Goal: Information Seeking & Learning: Find specific fact

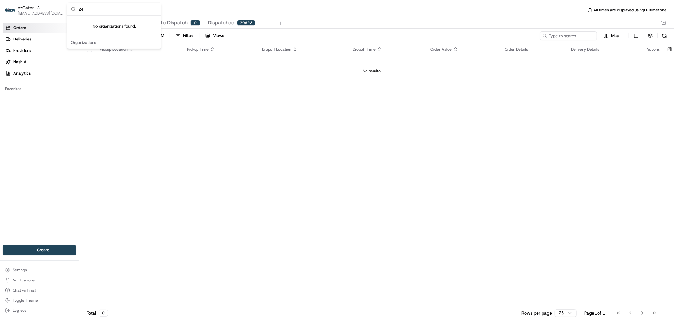
type input "2"
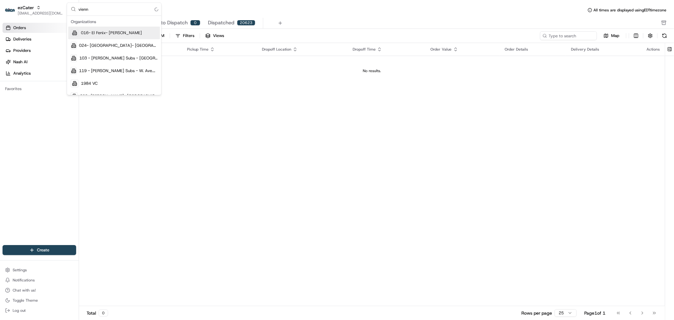
type input "vienna"
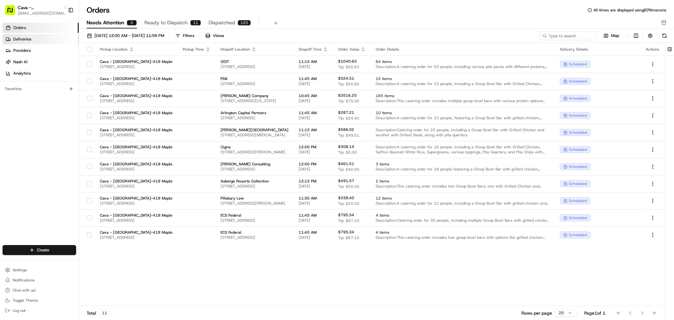
click at [40, 36] on link "Deliveries" at bounding box center [41, 39] width 76 height 10
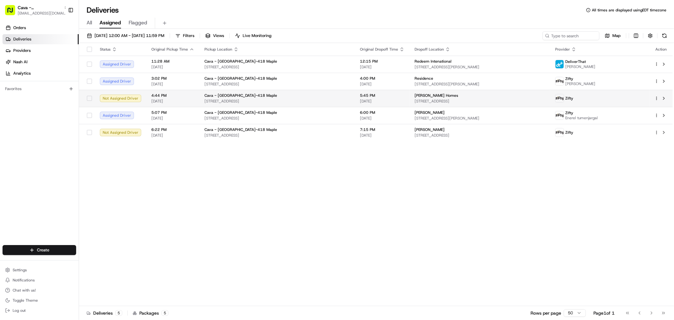
click at [260, 97] on div "Cava - [GEOGRAPHIC_DATA]-418 Maple" at bounding box center [277, 95] width 145 height 5
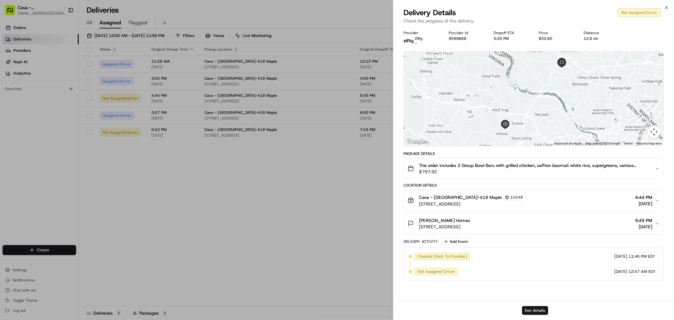
click at [534, 307] on button "See details" at bounding box center [535, 310] width 26 height 9
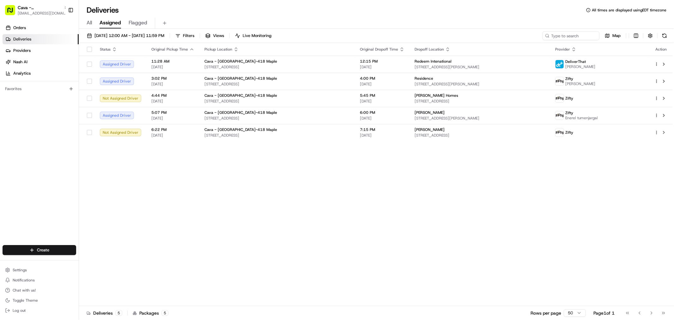
click at [188, 136] on span "[DATE]" at bounding box center [172, 135] width 43 height 5
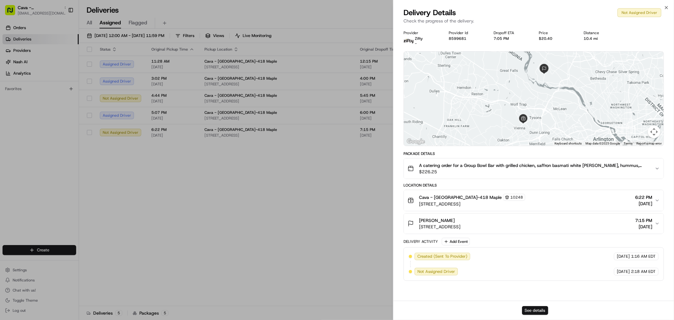
click at [533, 307] on button "See details" at bounding box center [535, 310] width 26 height 9
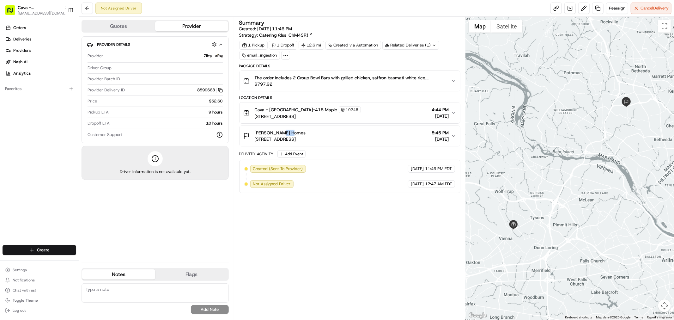
drag, startPoint x: 294, startPoint y: 133, endPoint x: 277, endPoint y: 133, distance: 17.4
click at [277, 133] on div "Eva Davis Homes" at bounding box center [280, 133] width 51 height 6
drag, startPoint x: 367, startPoint y: 136, endPoint x: 363, endPoint y: 138, distance: 4.8
click at [367, 136] on div "Eva Davis Homes 9600 Fernwood Rd, Bethesda, MD 20817, USA 5:45 PM 08/23/2025" at bounding box center [347, 136] width 208 height 13
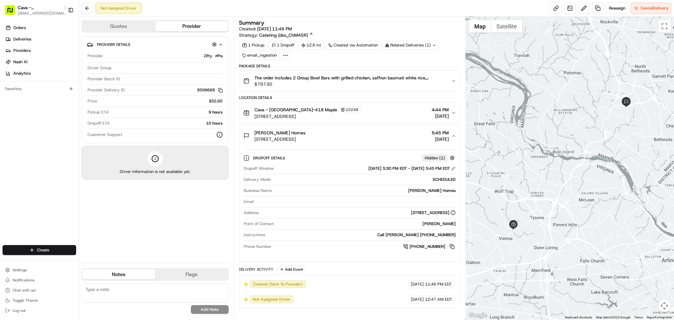
drag, startPoint x: 360, startPoint y: 139, endPoint x: 254, endPoint y: 134, distance: 106.1
click at [254, 134] on div "Eva Davis Homes 9600 Fernwood Rd, Bethesda, MD 20817, USA 5:45 PM 08/23/2025" at bounding box center [347, 136] width 208 height 13
copy div "Eva Davis Homes 9600 Fernwood Rd, Bethesda, MD 20817, USA"
click at [222, 90] on icon "button" at bounding box center [220, 90] width 5 height 5
drag, startPoint x: 424, startPoint y: 109, endPoint x: 450, endPoint y: 109, distance: 25.9
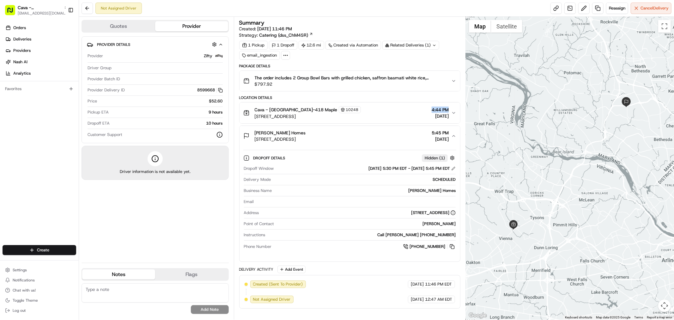
click at [450, 109] on div "Cava - Vienna-418 Maple 10248 418 Maple Ave E, Vienna, VA 22180, USA 4:44 PM 08…" at bounding box center [347, 112] width 208 height 13
copy span "4:44 PM"
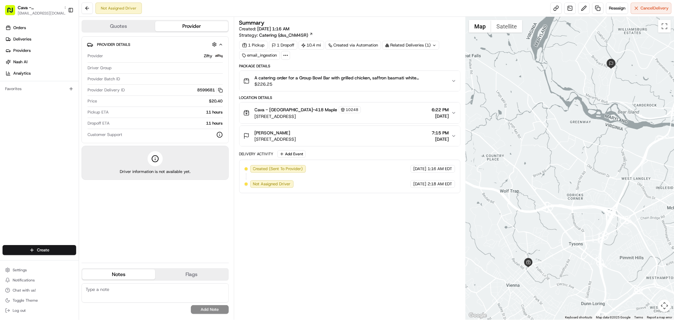
click at [405, 236] on div "Summary Created: [DATE] 1:16 AM Strategy: Catering (dss_ChM4SR) 1 Pickup 1 Drop…" at bounding box center [349, 168] width 221 height 297
drag, startPoint x: 282, startPoint y: 133, endPoint x: 254, endPoint y: 133, distance: 28.1
click at [254, 133] on div "[PERSON_NAME] [STREET_ADDRESS]" at bounding box center [269, 136] width 53 height 13
copy span "[PERSON_NAME]"
click at [221, 92] on rect "button" at bounding box center [221, 90] width 3 height 3
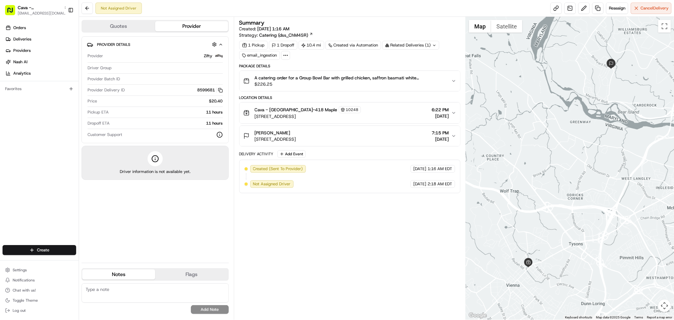
drag, startPoint x: 394, startPoint y: 113, endPoint x: 391, endPoint y: 103, distance: 10.2
click at [394, 113] on div "Cava - [GEOGRAPHIC_DATA]-418 Maple [STREET_ADDRESS] 6:22 PM [DATE]" at bounding box center [347, 112] width 208 height 13
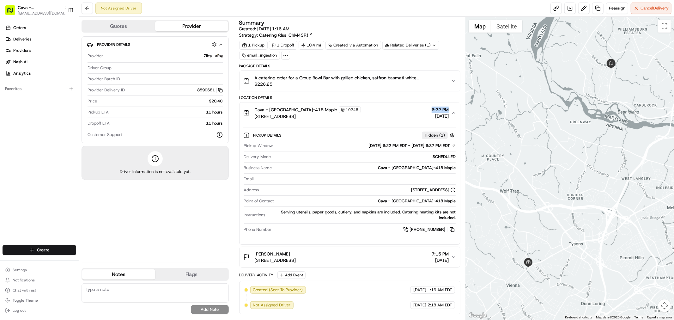
drag, startPoint x: 418, startPoint y: 111, endPoint x: 449, endPoint y: 110, distance: 31.6
click at [449, 110] on div "Cava - [GEOGRAPHIC_DATA]-418 Maple [STREET_ADDRESS] 6:22 PM [DATE]" at bounding box center [347, 112] width 208 height 13
copy span "6:22 PM"
click at [454, 113] on icon "button" at bounding box center [454, 112] width 5 height 5
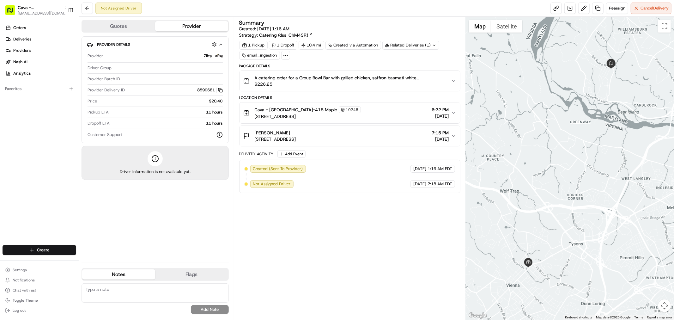
drag, startPoint x: 366, startPoint y: 138, endPoint x: 253, endPoint y: 138, distance: 112.3
click at [253, 138] on div "[PERSON_NAME] [STREET_ADDRESS] 7:15 PM [DATE]" at bounding box center [347, 136] width 208 height 13
copy span "[STREET_ADDRESS]"
